Goal: Task Accomplishment & Management: Manage account settings

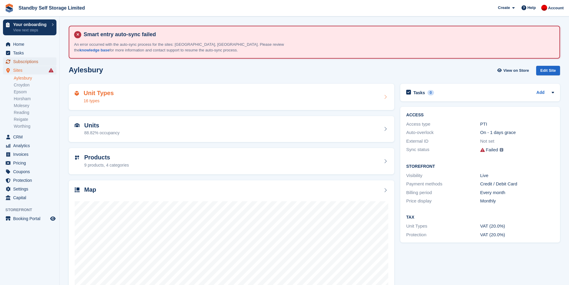
drag, startPoint x: 33, startPoint y: 59, endPoint x: 226, endPoint y: 97, distance: 196.8
click at [33, 59] on span "Subscriptions" at bounding box center [31, 61] width 36 height 8
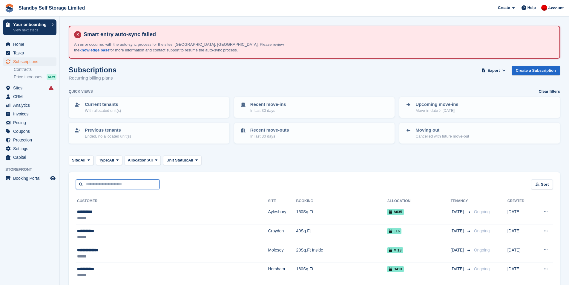
click at [128, 185] on input "text" at bounding box center [118, 184] width 84 height 10
type input "**********"
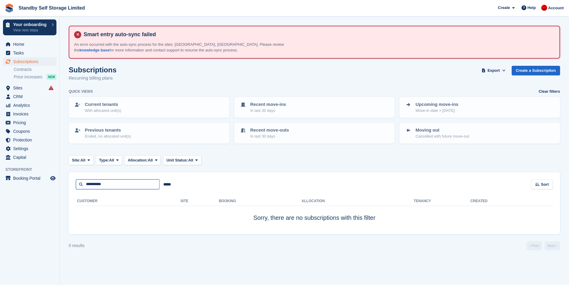
click at [128, 183] on input "**********" at bounding box center [118, 184] width 84 height 10
type input "*****"
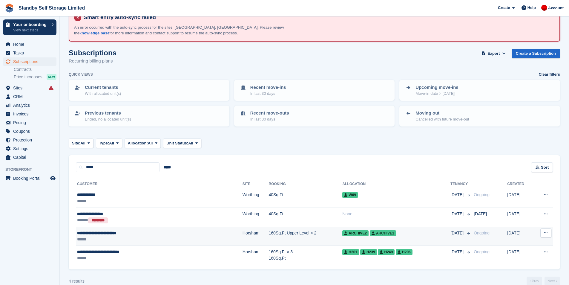
scroll to position [27, 0]
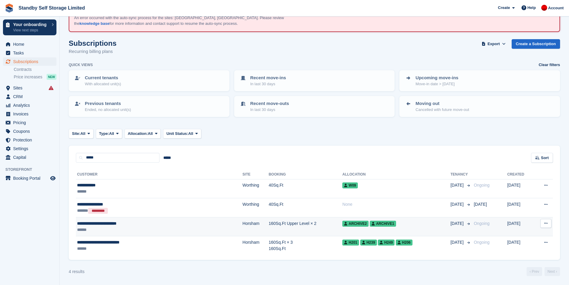
click at [269, 227] on td "160Sq.Ft Upper Level × 2" at bounding box center [306, 226] width 74 height 19
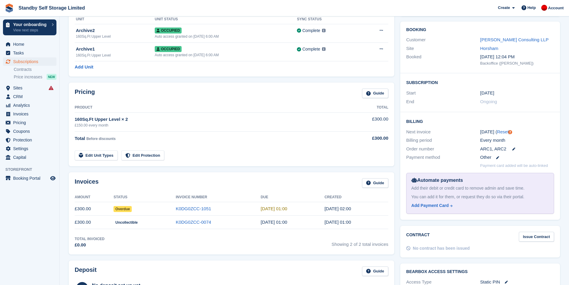
scroll to position [90, 0]
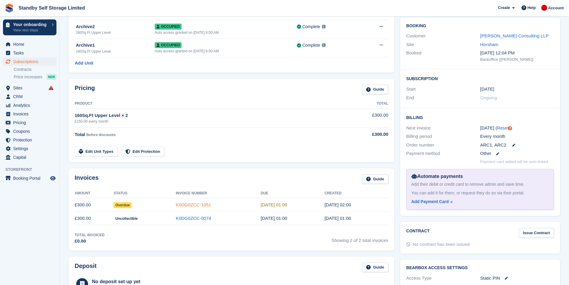
click at [201, 203] on link "K0DG0ZCC-1051" at bounding box center [193, 204] width 35 height 5
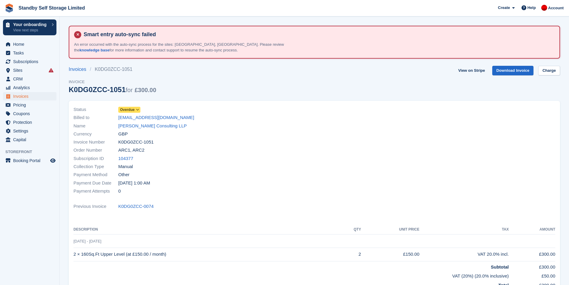
click at [139, 112] on span at bounding box center [137, 109] width 5 height 5
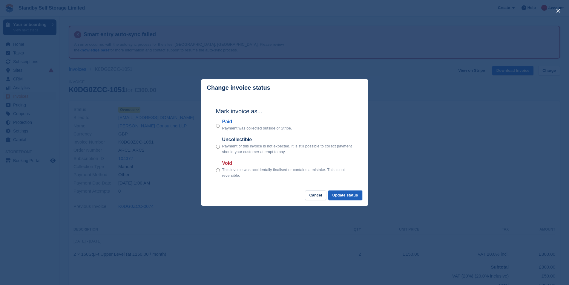
click at [340, 193] on button "Update status" at bounding box center [346, 195] width 34 height 10
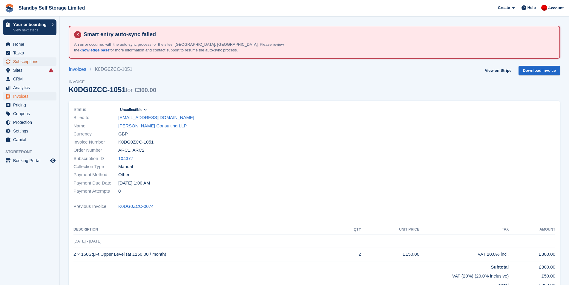
click at [24, 59] on span "Subscriptions" at bounding box center [31, 61] width 36 height 8
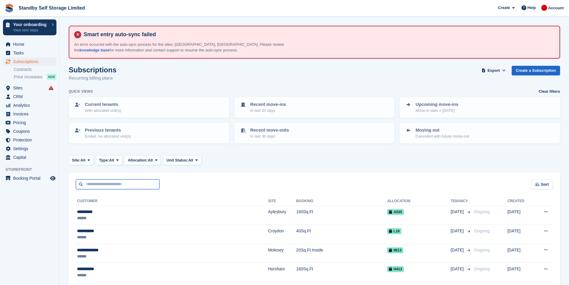
click at [117, 181] on input "text" at bounding box center [118, 184] width 84 height 10
type input "****"
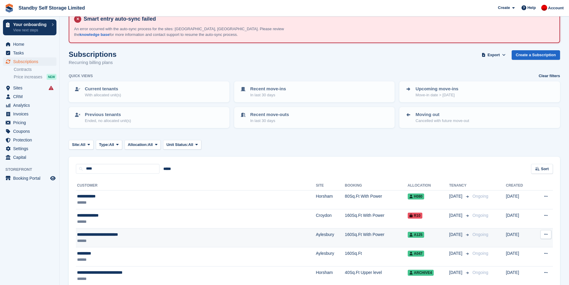
scroll to position [30, 0]
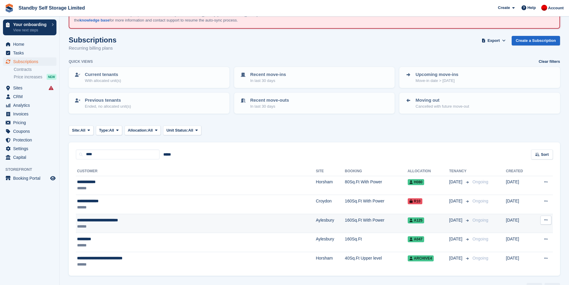
click at [184, 223] on div "******" at bounding box center [152, 226] width 150 height 6
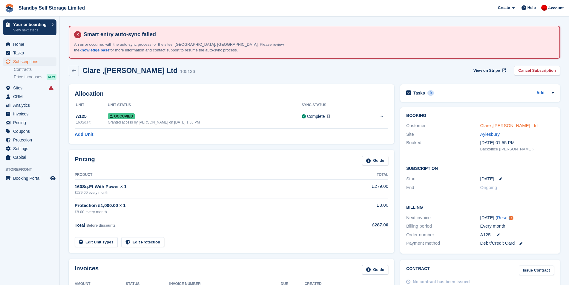
click at [498, 125] on link "Clare ,Cook - Antillion Ltd" at bounding box center [510, 125] width 58 height 5
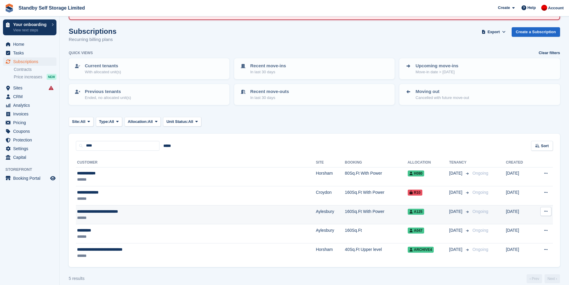
scroll to position [46, 0]
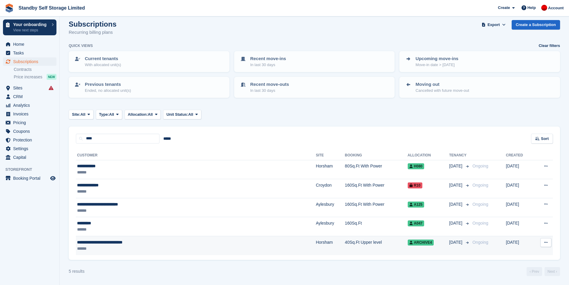
click at [213, 246] on div "******" at bounding box center [152, 248] width 150 height 6
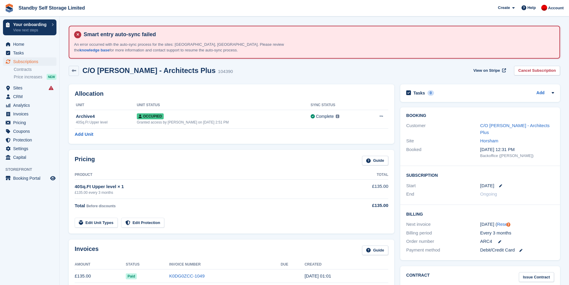
drag, startPoint x: 132, startPoint y: 193, endPoint x: 75, endPoint y: 186, distance: 57.9
click at [75, 186] on td "40Sq.Ft Upper level × 1 £135.00 every 3 months" at bounding box center [208, 189] width 266 height 19
click at [107, 170] on th "Product" at bounding box center [208, 175] width 266 height 10
drag, startPoint x: 120, startPoint y: 191, endPoint x: 73, endPoint y: 181, distance: 48.1
click at [73, 181] on div "Pricing Guide Product Total 40Sq.Ft Upper level × 1 £135.00 every 3 months £135…" at bounding box center [232, 192] width 326 height 84
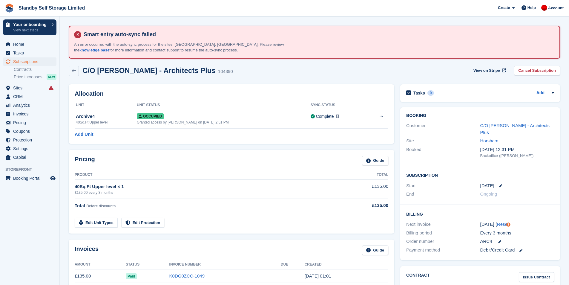
click at [109, 168] on div "Pricing Guide" at bounding box center [232, 162] width 314 height 13
drag, startPoint x: 114, startPoint y: 193, endPoint x: 76, endPoint y: 187, distance: 38.1
click at [76, 187] on td "40Sq.Ft Upper level × 1 £135.00 every 3 months" at bounding box center [208, 189] width 266 height 19
click at [119, 193] on div "£135.00 every 3 months" at bounding box center [208, 192] width 266 height 5
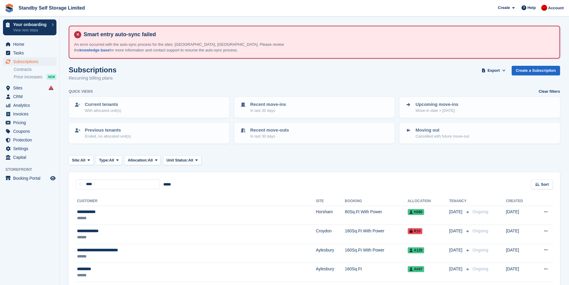
scroll to position [46, 0]
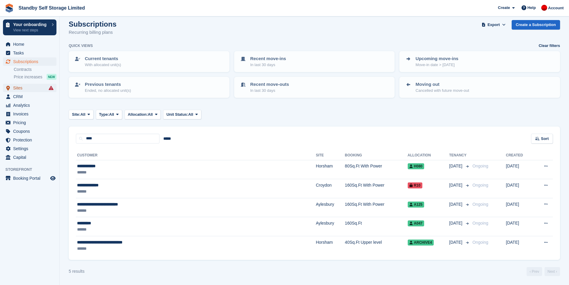
click at [18, 89] on span "Sites" at bounding box center [31, 88] width 36 height 8
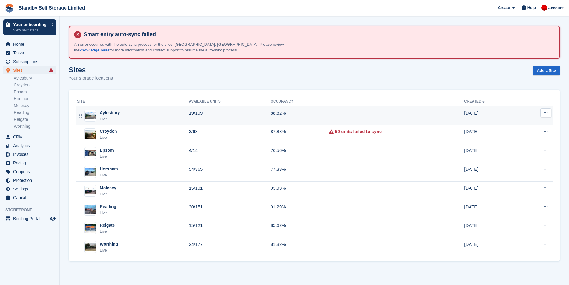
click at [183, 117] on div "Aylesbury Live" at bounding box center [133, 116] width 112 height 12
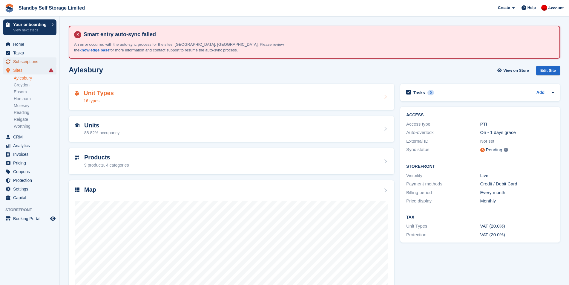
click at [33, 62] on span "Subscriptions" at bounding box center [31, 61] width 36 height 8
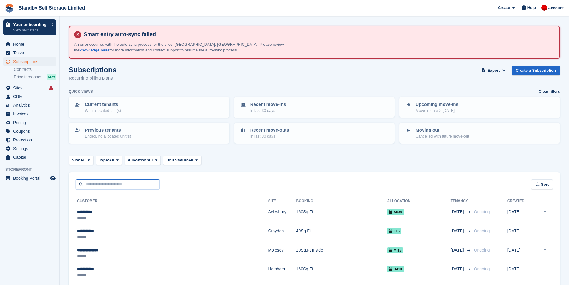
click at [117, 184] on input "text" at bounding box center [118, 184] width 84 height 10
type input "******"
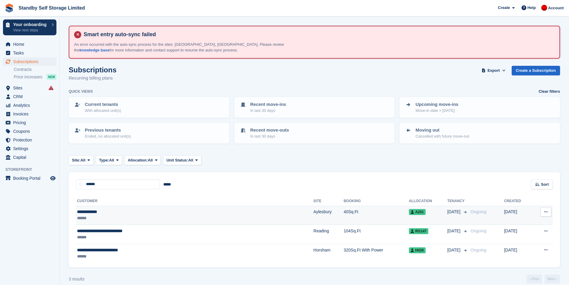
click at [185, 207] on td "**********" at bounding box center [195, 215] width 238 height 19
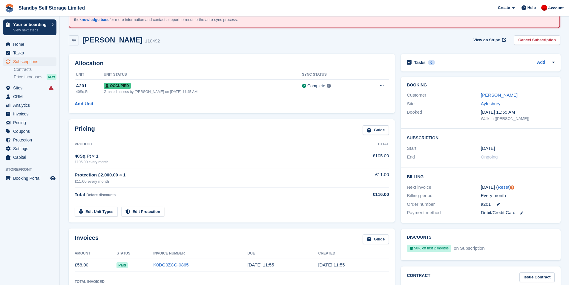
scroll to position [30, 0]
click at [494, 94] on link "[PERSON_NAME]" at bounding box center [499, 95] width 37 height 5
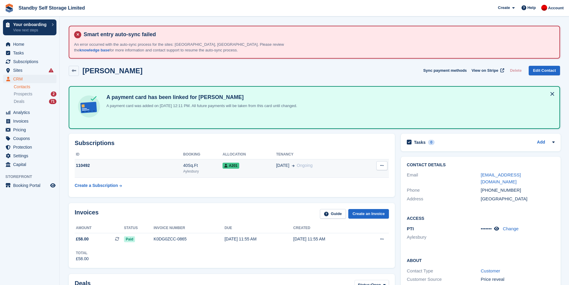
click at [330, 170] on td "26 Sep Ongoing" at bounding box center [318, 168] width 84 height 18
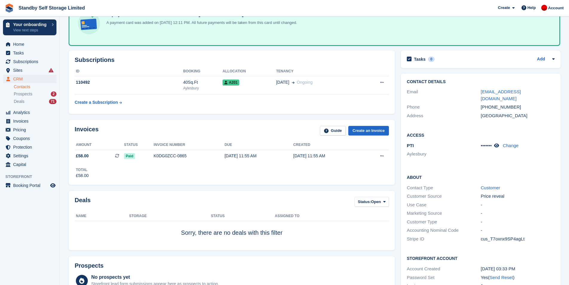
scroll to position [30, 0]
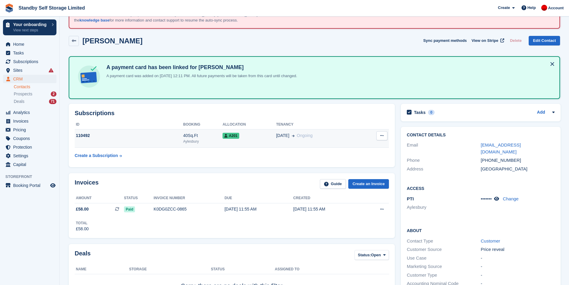
click at [161, 138] on div "110492" at bounding box center [129, 135] width 109 height 6
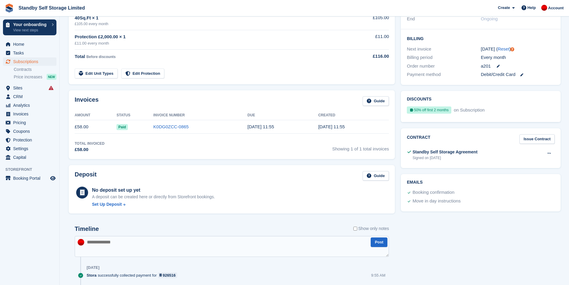
scroll to position [60, 0]
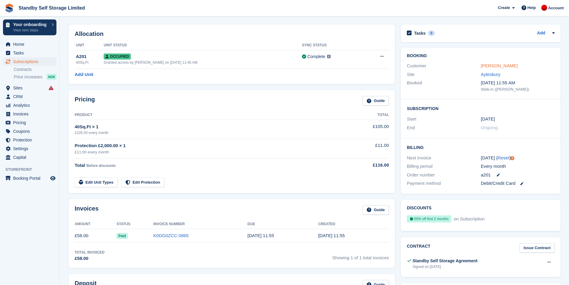
click at [492, 63] on link "Ashley Clarke" at bounding box center [499, 65] width 37 height 5
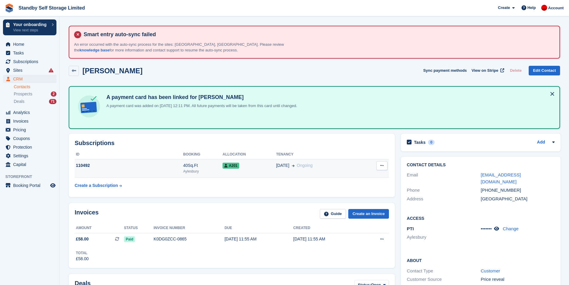
click at [157, 162] on div "110492" at bounding box center [129, 165] width 109 height 6
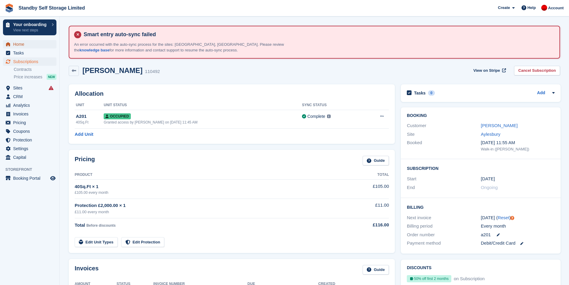
click at [23, 44] on span "Home" at bounding box center [31, 44] width 36 height 8
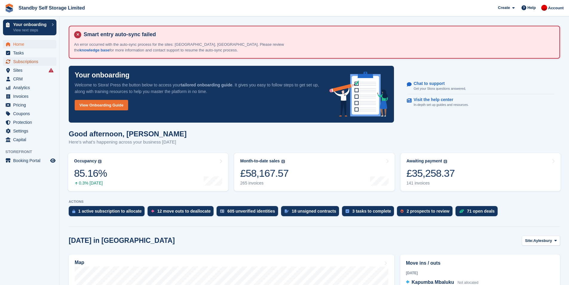
click at [25, 61] on span "Subscriptions" at bounding box center [31, 61] width 36 height 8
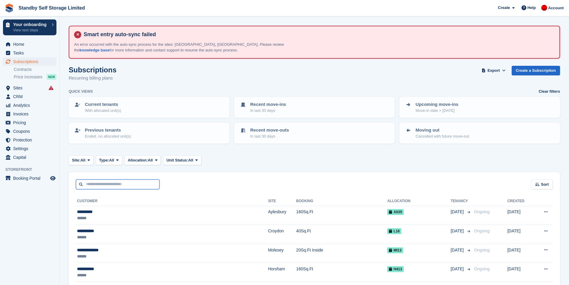
click at [114, 182] on input "text" at bounding box center [118, 184] width 84 height 10
type input "*"
click at [114, 182] on input "text" at bounding box center [118, 184] width 84 height 10
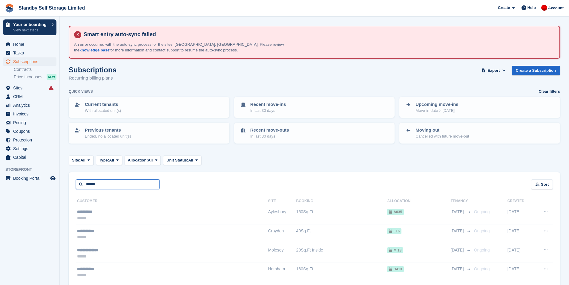
type input "******"
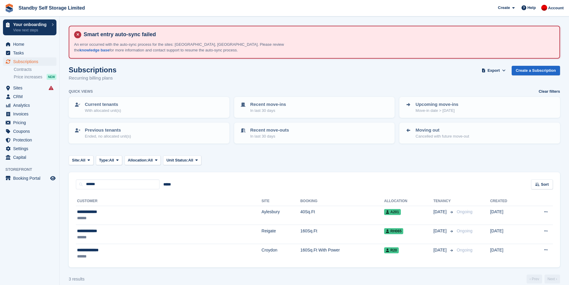
click at [284, 151] on turbo-frame "Subscriptions Recurring billing plans Export Export Subscriptions Export a CSV …" at bounding box center [315, 175] width 492 height 218
click at [27, 90] on span "Sites" at bounding box center [31, 88] width 36 height 8
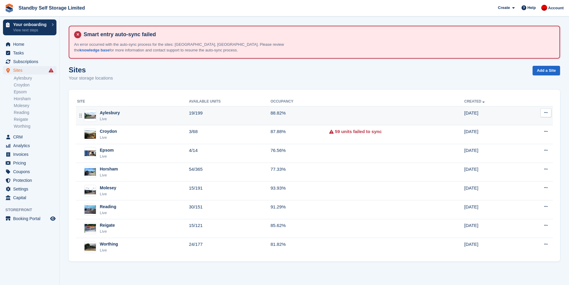
click at [160, 111] on div "Aylesbury Live" at bounding box center [133, 116] width 112 height 12
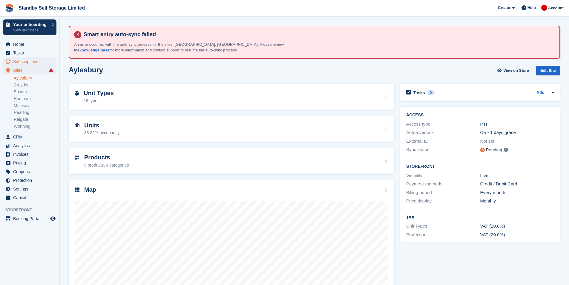
scroll to position [30, 0]
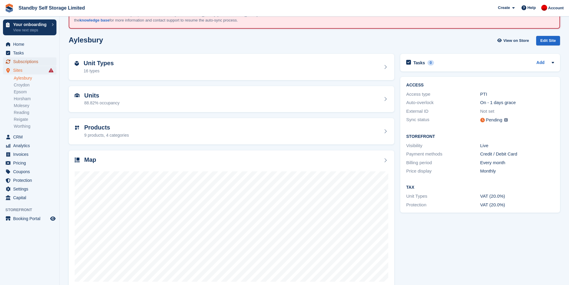
click at [34, 60] on span "Subscriptions" at bounding box center [31, 61] width 36 height 8
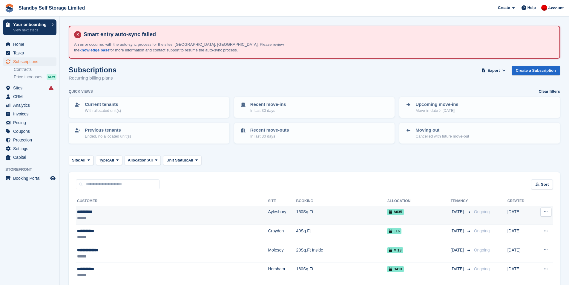
click at [297, 216] on td "160Sq.Ft" at bounding box center [342, 215] width 91 height 19
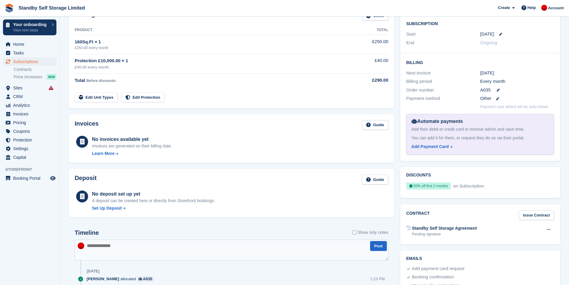
scroll to position [60, 0]
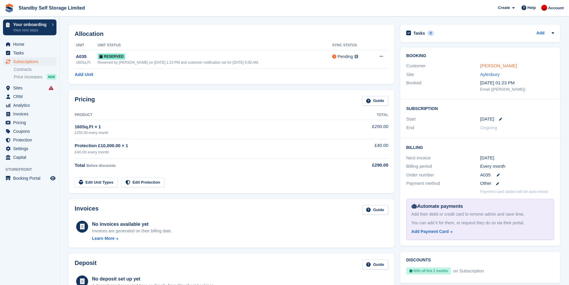
click at [485, 65] on link "[PERSON_NAME]" at bounding box center [499, 65] width 37 height 5
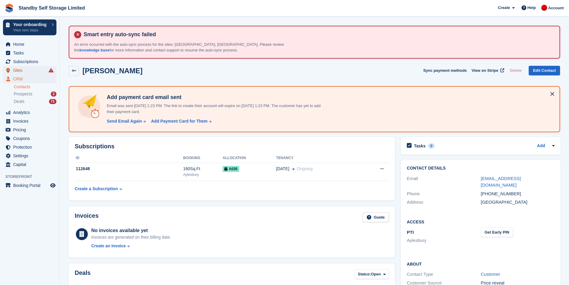
click at [27, 71] on span "Sites" at bounding box center [31, 70] width 36 height 8
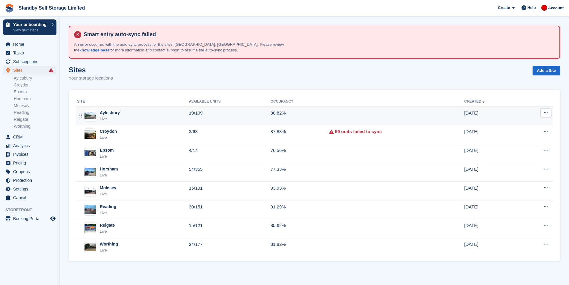
click at [158, 111] on div "Aylesbury Live" at bounding box center [133, 116] width 112 height 12
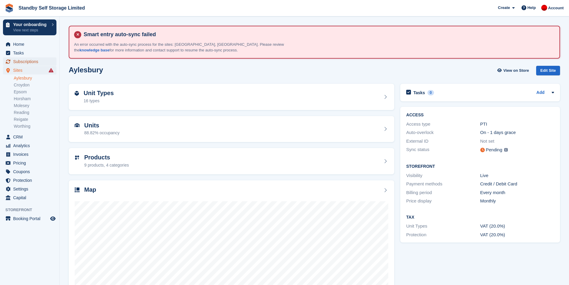
click at [27, 59] on span "Subscriptions" at bounding box center [31, 61] width 36 height 8
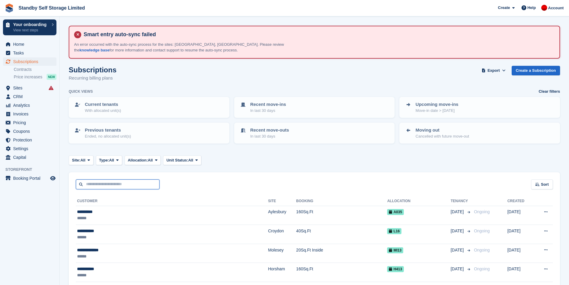
click at [123, 186] on input "text" at bounding box center [118, 184] width 84 height 10
click at [126, 183] on input "text" at bounding box center [118, 184] width 84 height 10
type input "*****"
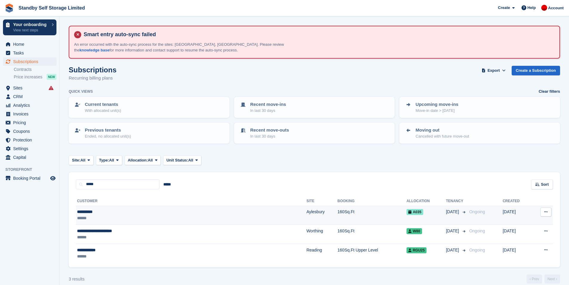
click at [184, 216] on div "******" at bounding box center [144, 218] width 135 height 6
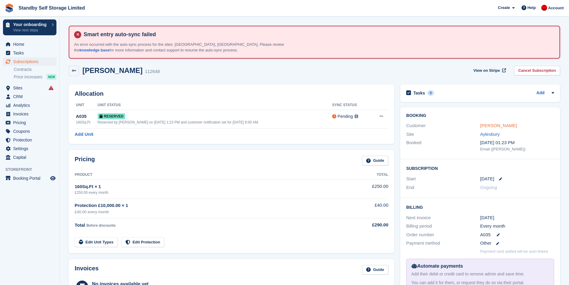
click at [484, 124] on link "[PERSON_NAME]" at bounding box center [499, 125] width 37 height 5
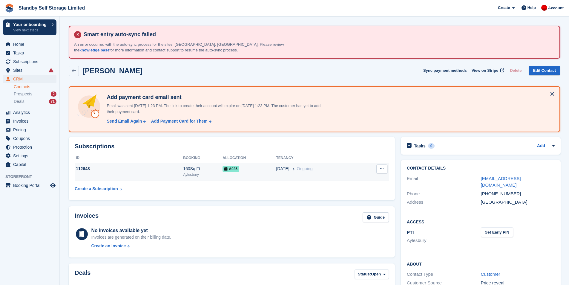
click at [305, 171] on span "Ongoing" at bounding box center [305, 168] width 16 height 5
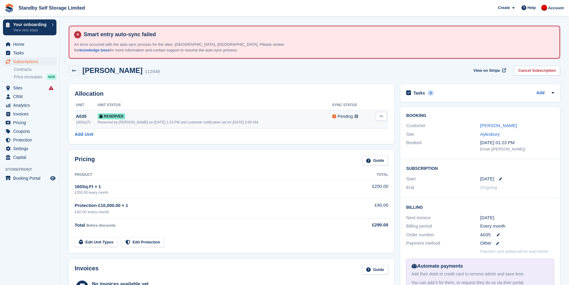
click at [380, 117] on icon at bounding box center [381, 116] width 3 height 4
click at [87, 132] on link "Add Unit" at bounding box center [84, 134] width 19 height 7
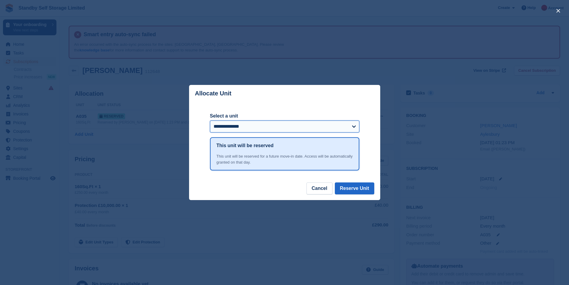
click at [280, 126] on select "**********" at bounding box center [284, 126] width 149 height 12
select select "******"
click at [210, 121] on select "**********" at bounding box center [284, 126] width 149 height 12
click at [355, 129] on select "**********" at bounding box center [284, 126] width 149 height 12
click at [210, 121] on select "**********" at bounding box center [284, 126] width 149 height 12
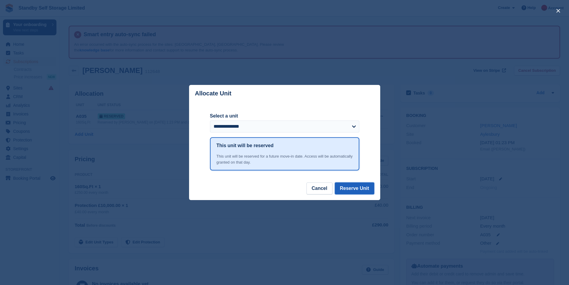
click at [366, 188] on button "Reserve Unit" at bounding box center [354, 188] width 39 height 12
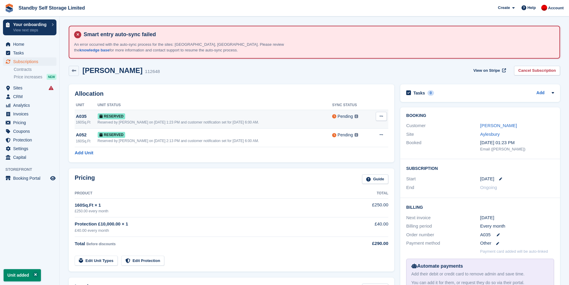
click at [379, 117] on button at bounding box center [381, 116] width 11 height 9
click at [350, 142] on p "Deallocate" at bounding box center [358, 141] width 52 height 8
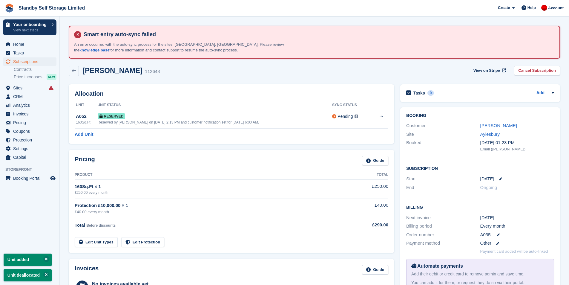
click at [165, 83] on div "Allocation Unit Unit Status Sync Status A052 160Sq.Ft Reserved Reserved by Aaro…" at bounding box center [232, 113] width 332 height 65
click at [32, 45] on span "Home" at bounding box center [31, 44] width 36 height 8
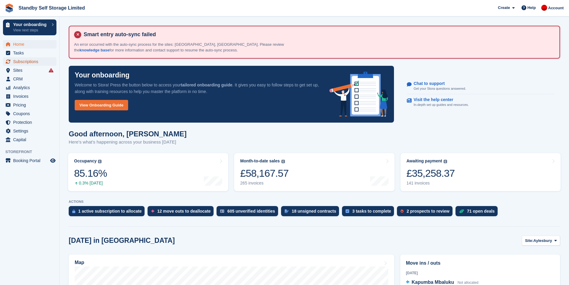
click at [24, 61] on span "Subscriptions" at bounding box center [31, 61] width 36 height 8
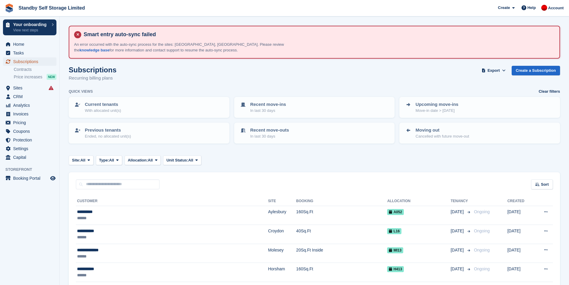
click at [37, 60] on span "Subscriptions" at bounding box center [31, 61] width 36 height 8
